Goal: Information Seeking & Learning: Learn about a topic

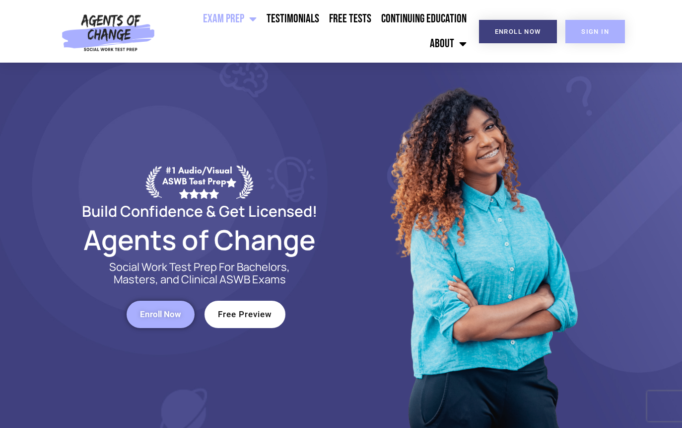
click at [586, 39] on link "SIGN IN" at bounding box center [596, 31] width 60 height 23
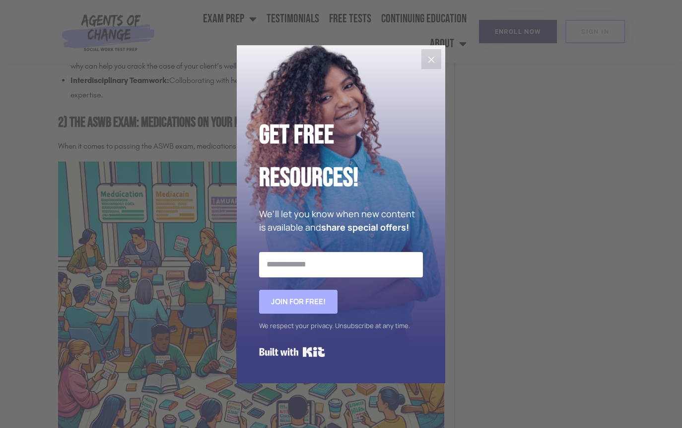
scroll to position [1172, 0]
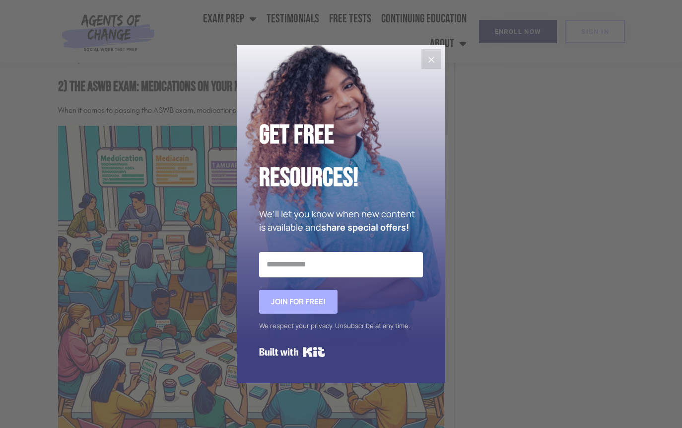
click at [435, 62] on icon "Close" at bounding box center [432, 60] width 12 height 12
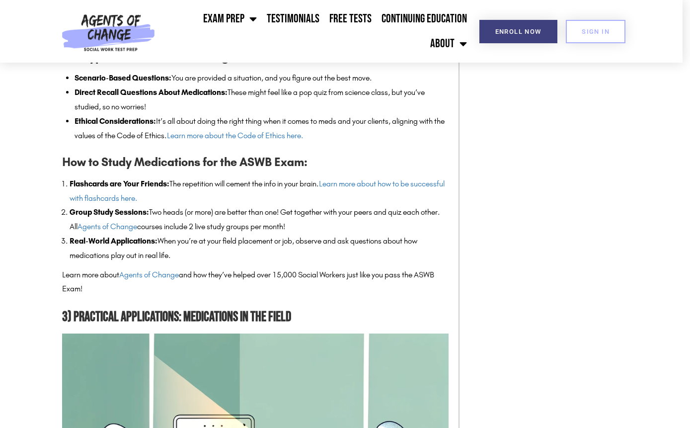
scroll to position [1648, 0]
